Goal: Task Accomplishment & Management: Manage account settings

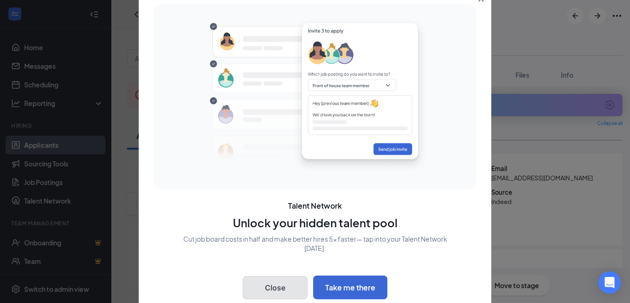
drag, startPoint x: 285, startPoint y: 295, endPoint x: 325, endPoint y: 259, distance: 53.2
click at [284, 294] on button "Close" at bounding box center [275, 287] width 65 height 23
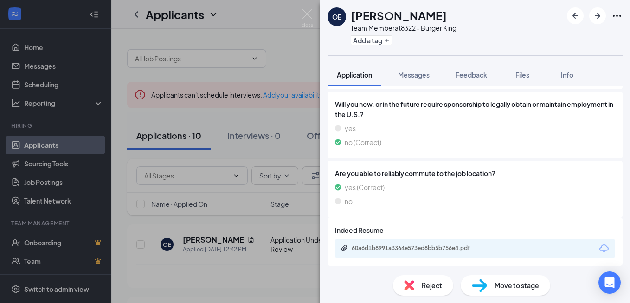
scroll to position [218, 0]
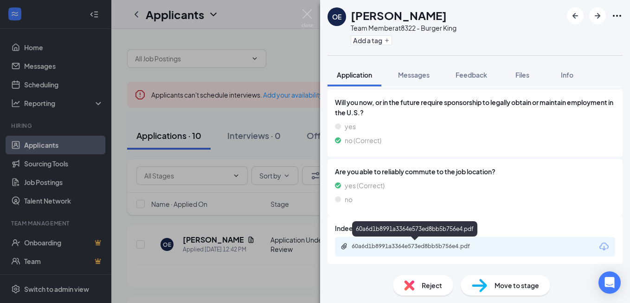
click at [462, 246] on div "60a6d1b8991a3364e573ed8bb5b756e4.pdf" at bounding box center [417, 245] width 130 height 7
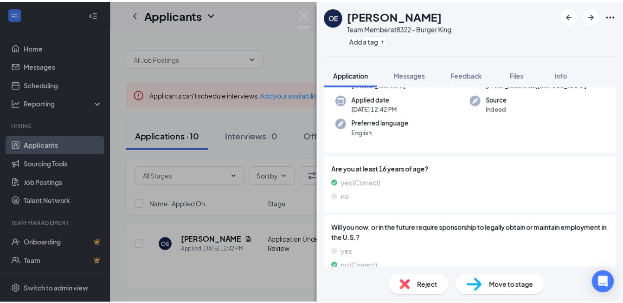
scroll to position [0, 0]
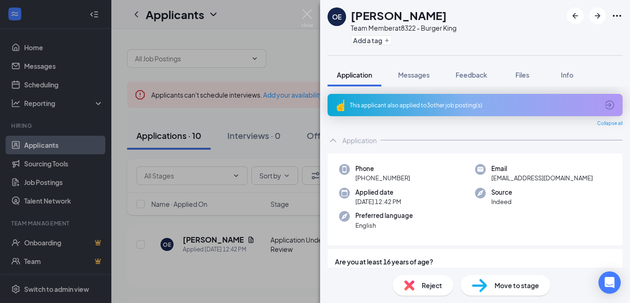
click at [547, 104] on div "This applicant also applied to 3 other job posting(s)" at bounding box center [474, 105] width 249 height 8
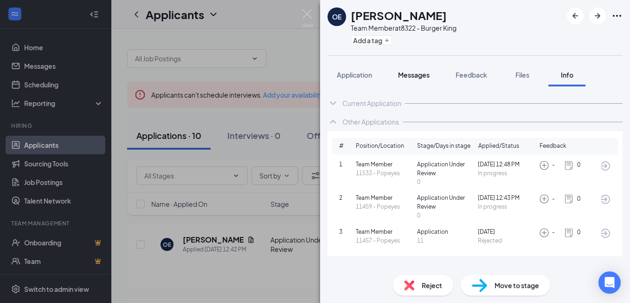
click at [427, 84] on button "Messages" at bounding box center [414, 74] width 50 height 23
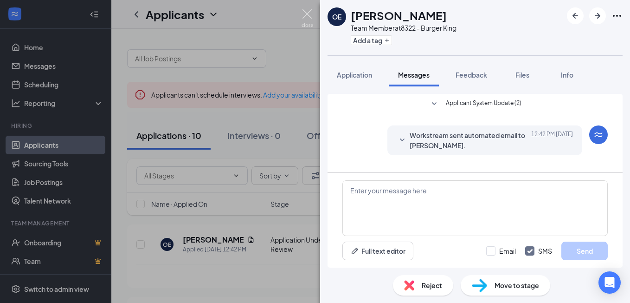
click at [306, 12] on img at bounding box center [308, 18] width 12 height 18
